Goal: Information Seeking & Learning: Understand process/instructions

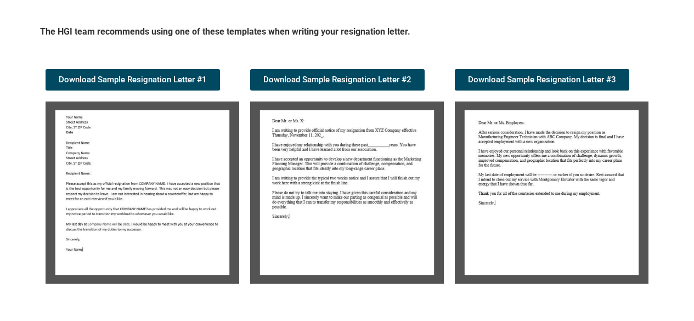
scroll to position [198, 0]
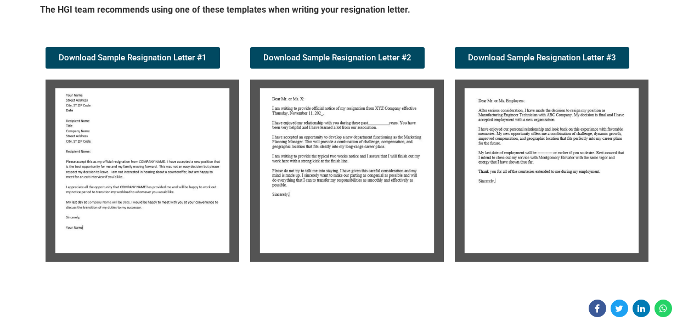
click at [134, 188] on img at bounding box center [143, 171] width 194 height 182
click at [196, 181] on img at bounding box center [143, 171] width 194 height 182
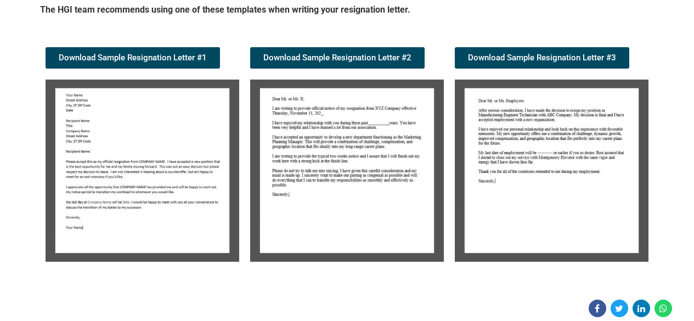
click at [196, 181] on img at bounding box center [143, 171] width 194 height 182
click at [133, 224] on img at bounding box center [143, 171] width 194 height 182
drag, startPoint x: 133, startPoint y: 224, endPoint x: 337, endPoint y: 222, distance: 204.2
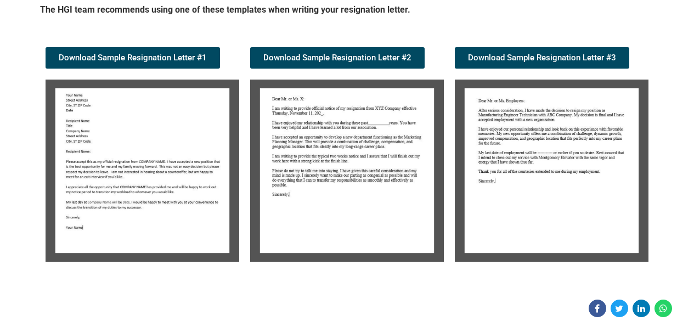
click at [337, 222] on img at bounding box center [347, 171] width 194 height 182
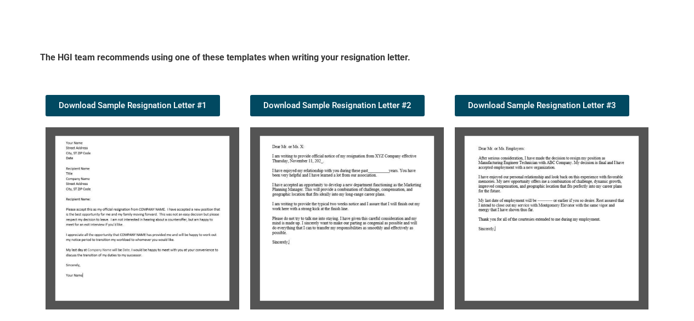
scroll to position [1142, 0]
